Goal: Task Accomplishment & Management: Use online tool/utility

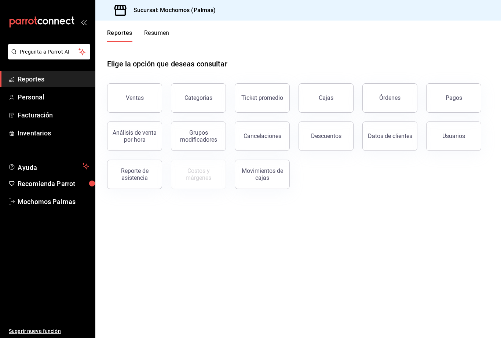
click at [388, 101] on button "Órdenes" at bounding box center [390, 97] width 55 height 29
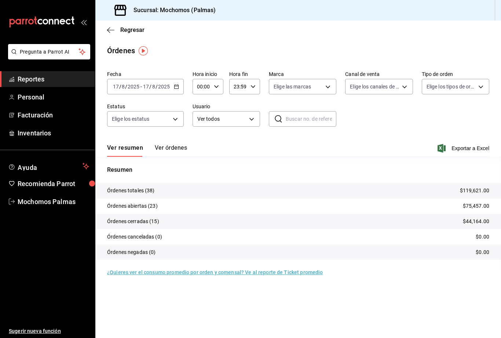
click at [118, 86] on input "17" at bounding box center [116, 87] width 7 height 6
click at [175, 87] on icon "button" at bounding box center [176, 86] width 5 height 5
click at [157, 189] on span "Rango de fechas" at bounding box center [141, 192] width 57 height 8
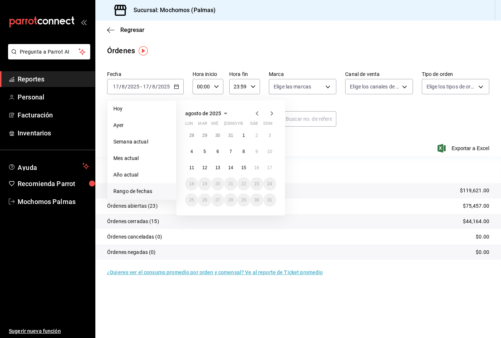
click at [250, 167] on button "15" at bounding box center [244, 167] width 13 height 13
click at [248, 165] on button "15" at bounding box center [244, 167] width 13 height 13
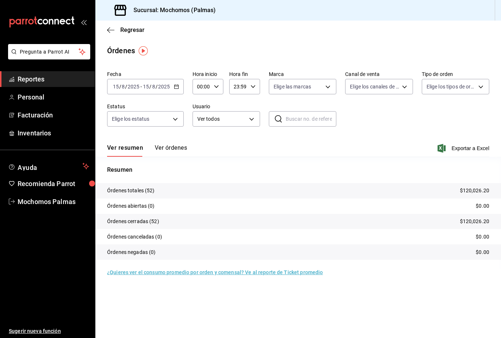
click at [446, 147] on span "Exportar a Excel" at bounding box center [464, 148] width 50 height 9
click at [114, 86] on input "15" at bounding box center [116, 87] width 7 height 6
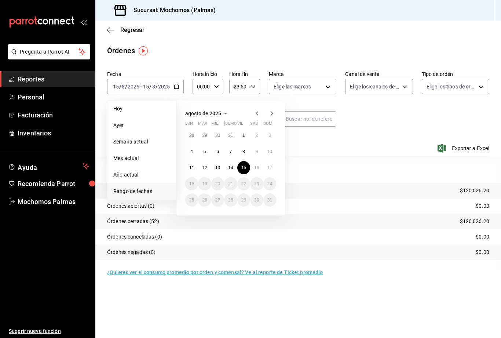
click at [148, 193] on span "Rango de fechas" at bounding box center [141, 192] width 57 height 8
click at [228, 168] on button "14" at bounding box center [230, 167] width 13 height 13
click at [225, 170] on button "14" at bounding box center [230, 167] width 13 height 13
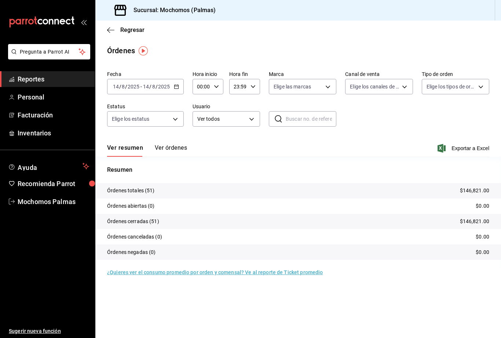
click at [453, 145] on span "Exportar a Excel" at bounding box center [464, 148] width 50 height 9
click at [112, 90] on div "[DATE] [DATE] - [DATE] [DATE]" at bounding box center [145, 86] width 77 height 15
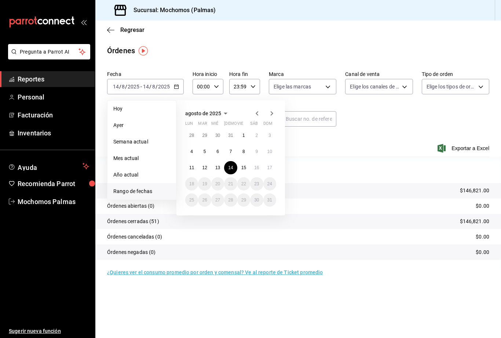
click at [176, 284] on main "Regresar Órdenes Fecha [DATE] [DATE] - [DATE] [DATE] [DATE] [DATE] Semana actua…" at bounding box center [298, 180] width 406 height 318
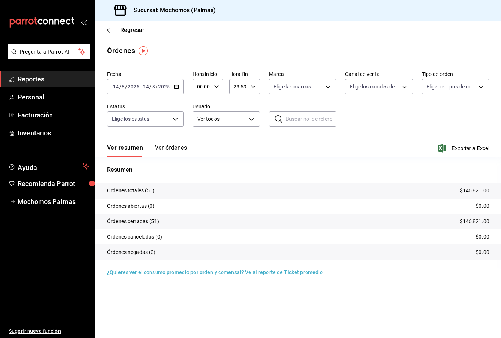
click at [153, 116] on body "Pregunta a Parrot AI Reportes Personal Facturación Inventarios Ayuda Recomienda…" at bounding box center [250, 169] width 501 height 338
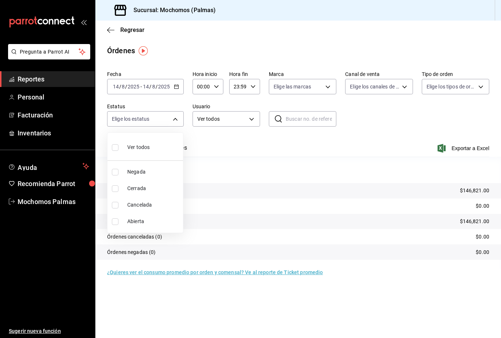
click at [189, 116] on div at bounding box center [250, 169] width 501 height 338
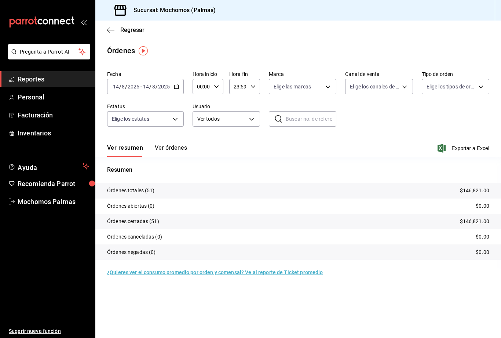
click at [171, 83] on div "Ver todos Negada Cerrada Cancelada Abierta" at bounding box center [250, 169] width 501 height 338
click at [178, 85] on icon "button" at bounding box center [176, 86] width 5 height 5
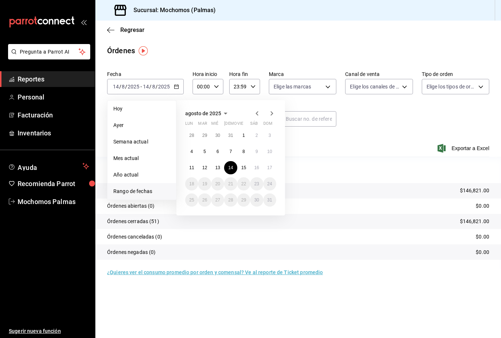
click at [260, 167] on button "16" at bounding box center [256, 167] width 13 height 13
click at [261, 165] on button "16" at bounding box center [256, 167] width 13 height 13
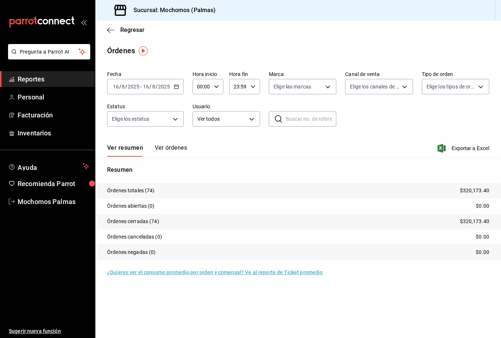
click at [447, 144] on span "Exportar a Excel" at bounding box center [464, 148] width 50 height 9
click at [113, 88] on input "16" at bounding box center [116, 87] width 7 height 6
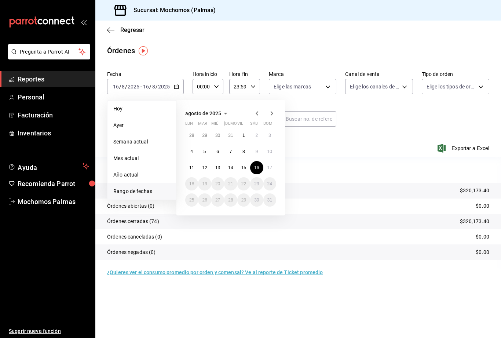
click at [246, 167] on abbr "15" at bounding box center [244, 167] width 5 height 5
click at [245, 166] on abbr "15" at bounding box center [244, 167] width 5 height 5
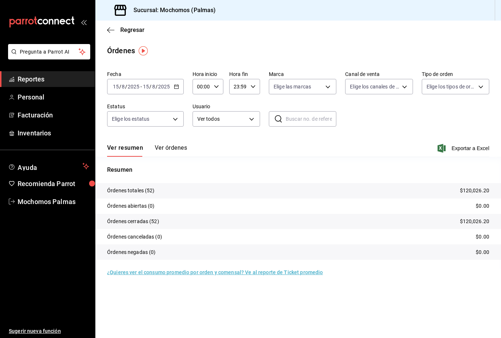
click at [453, 147] on span "Exportar a Excel" at bounding box center [464, 148] width 50 height 9
click at [119, 88] on input "15" at bounding box center [116, 87] width 7 height 6
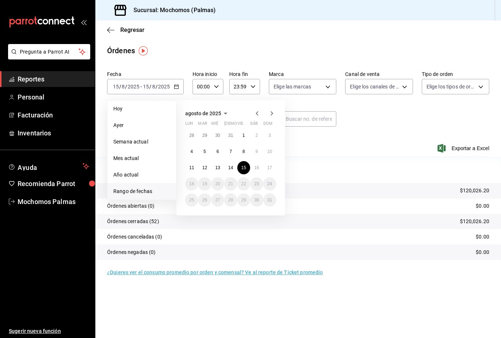
click at [232, 168] on abbr "14" at bounding box center [230, 167] width 5 height 5
click at [232, 164] on button "14" at bounding box center [230, 167] width 13 height 13
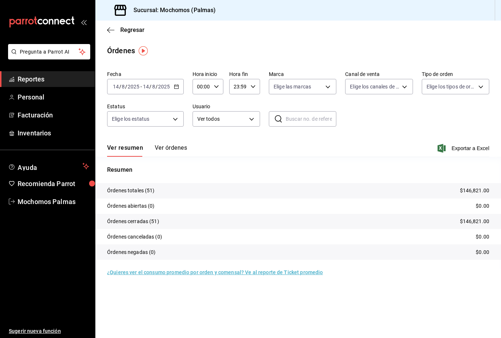
click at [442, 148] on icon "button" at bounding box center [442, 148] width 8 height 9
click at [448, 152] on span "Exportar a Excel" at bounding box center [464, 148] width 50 height 9
